Goal: Find specific page/section: Find specific page/section

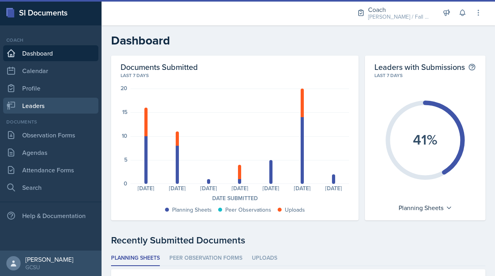
click at [57, 105] on link "Leaders" at bounding box center [50, 106] width 95 height 16
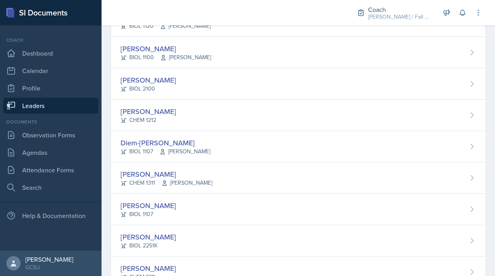
scroll to position [412, 0]
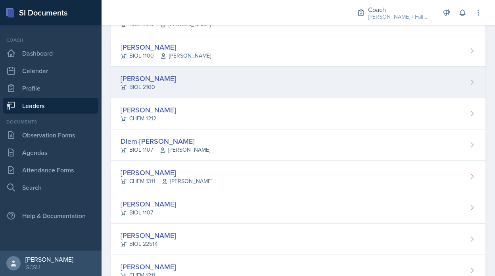
click at [167, 91] on div "[PERSON_NAME] BIOL 2100" at bounding box center [298, 82] width 374 height 31
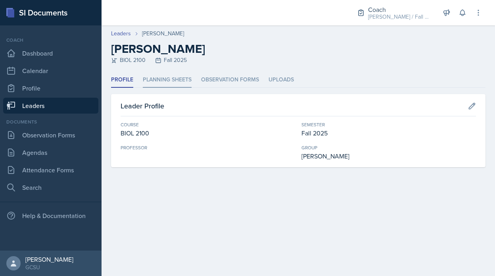
click at [157, 81] on li "Planning Sheets" at bounding box center [167, 79] width 49 height 15
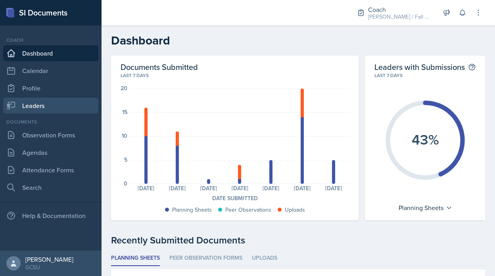
click at [50, 102] on link "Leaders" at bounding box center [50, 106] width 95 height 16
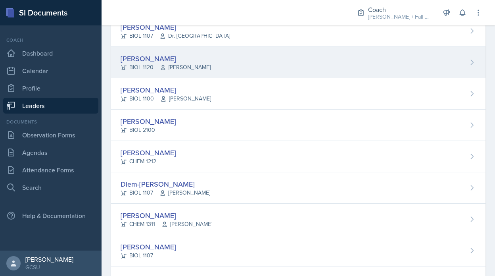
scroll to position [373, 0]
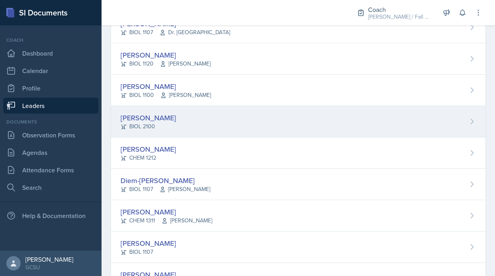
click at [170, 123] on div "[PERSON_NAME] BIOL 2100" at bounding box center [298, 121] width 374 height 31
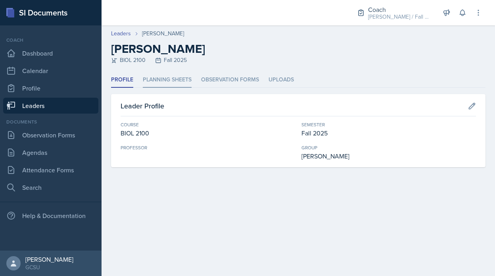
click at [163, 75] on li "Planning Sheets" at bounding box center [167, 79] width 49 height 15
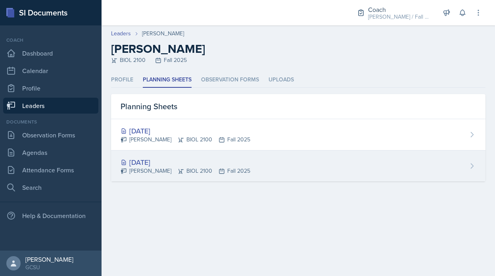
click at [168, 160] on div "[DATE]" at bounding box center [186, 162] width 130 height 11
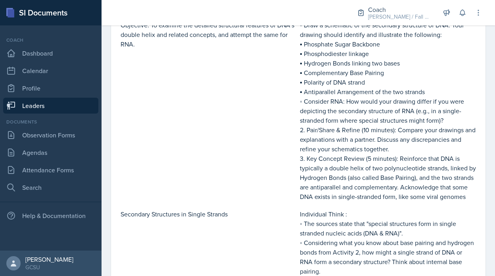
scroll to position [67, 0]
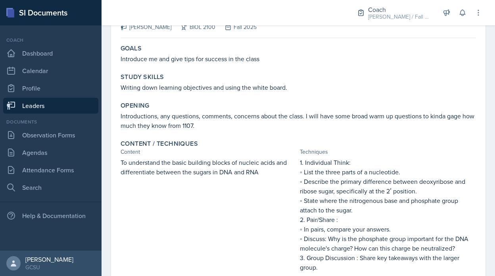
click at [29, 109] on link "Leaders" at bounding box center [50, 106] width 95 height 16
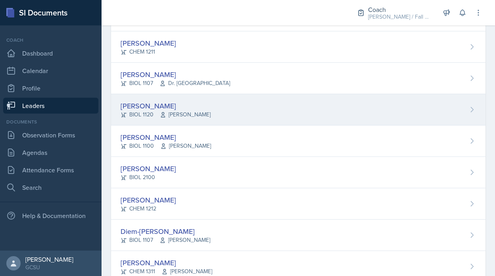
scroll to position [323, 0]
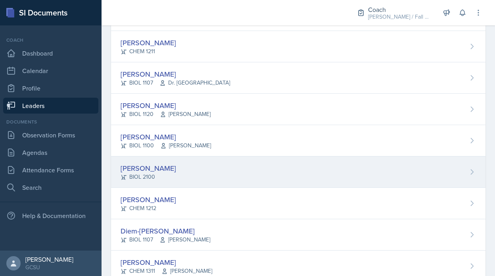
click at [158, 174] on div "[PERSON_NAME] BIOL 2100" at bounding box center [298, 171] width 374 height 31
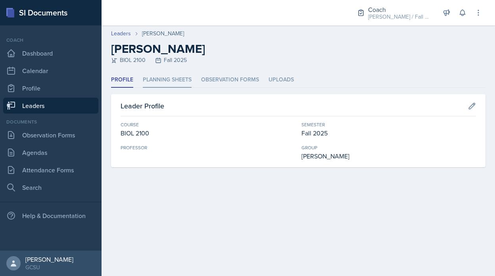
click at [169, 82] on li "Planning Sheets" at bounding box center [167, 79] width 49 height 15
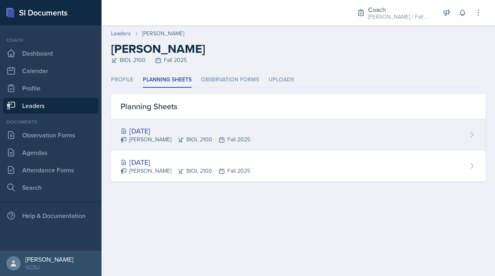
click at [159, 119] on div "[DATE] [PERSON_NAME] BIOL 2100 Fall 2025" at bounding box center [298, 134] width 374 height 31
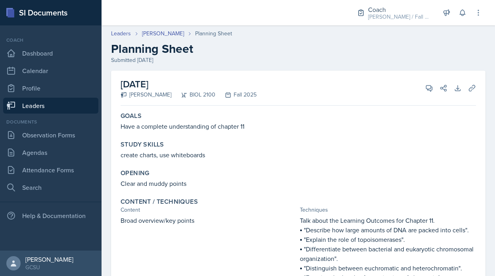
click at [34, 105] on link "Leaders" at bounding box center [50, 106] width 95 height 16
